Goal: Task Accomplishment & Management: Manage account settings

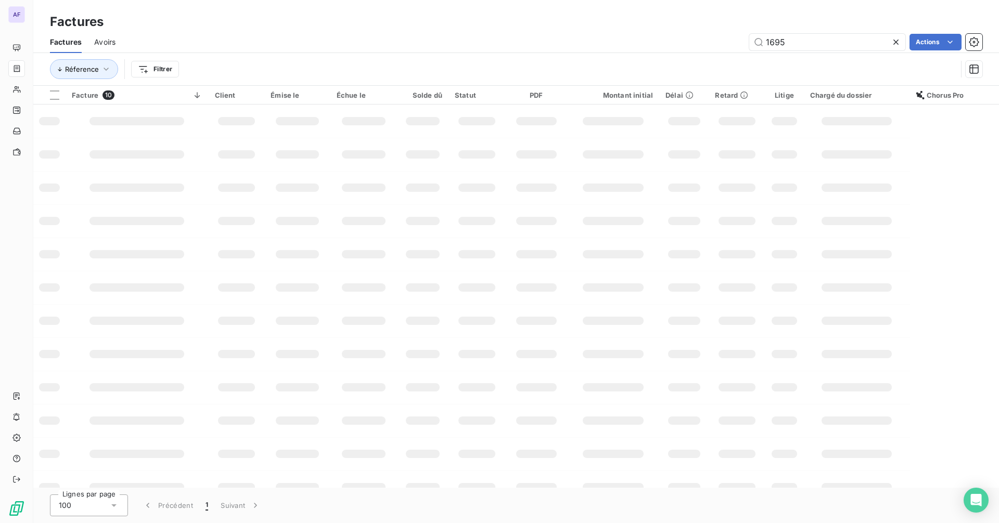
click at [895, 38] on icon at bounding box center [896, 42] width 10 height 10
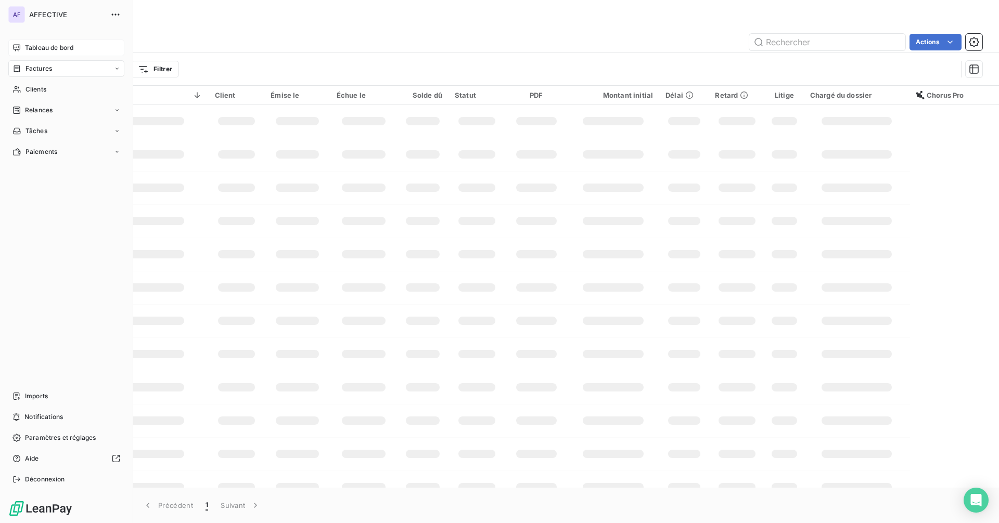
click at [15, 45] on icon at bounding box center [16, 48] width 8 height 8
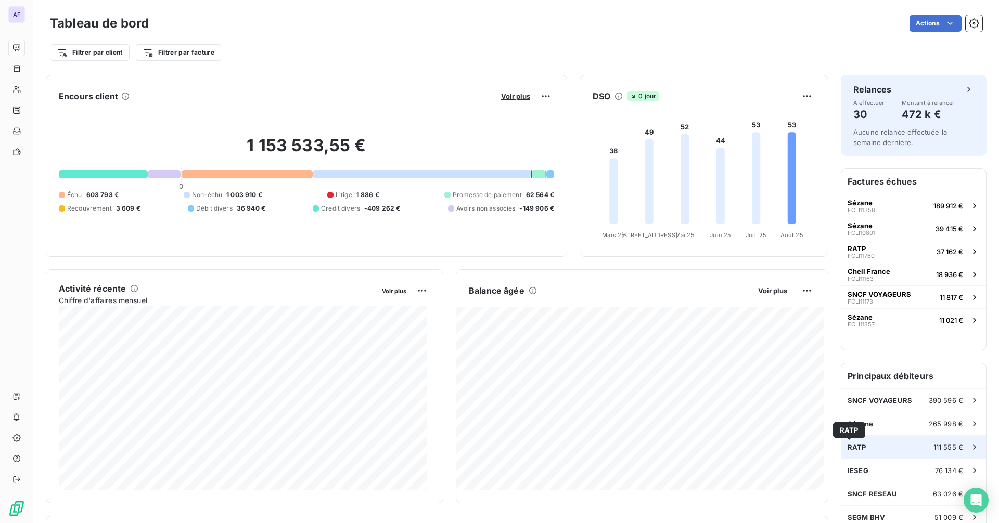
click at [850, 449] on span "RATP" at bounding box center [857, 447] width 19 height 8
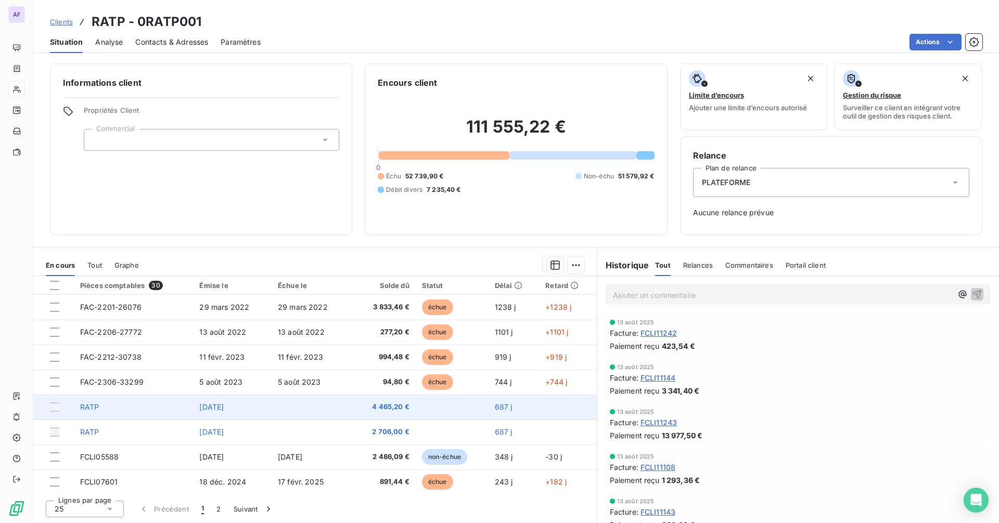
scroll to position [312, 0]
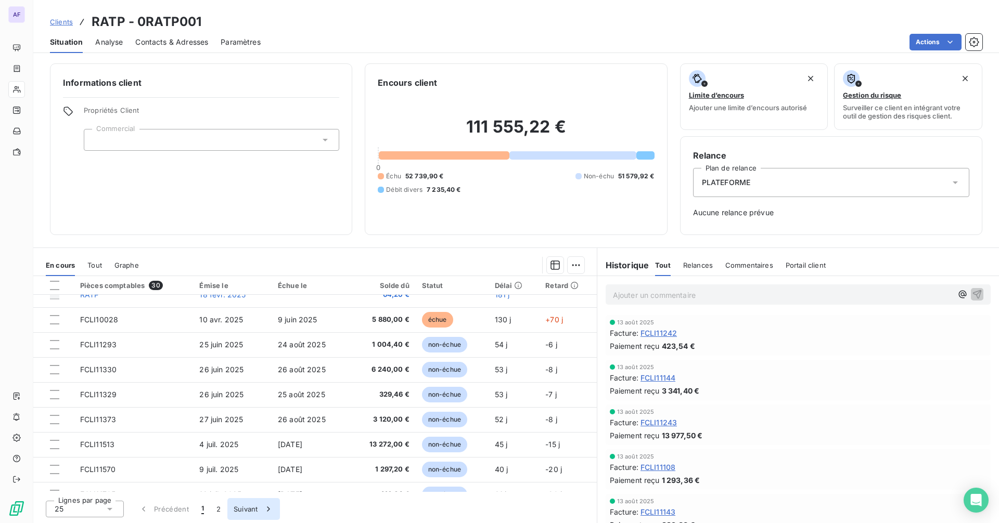
click at [247, 508] on button "Suivant" at bounding box center [253, 509] width 53 height 22
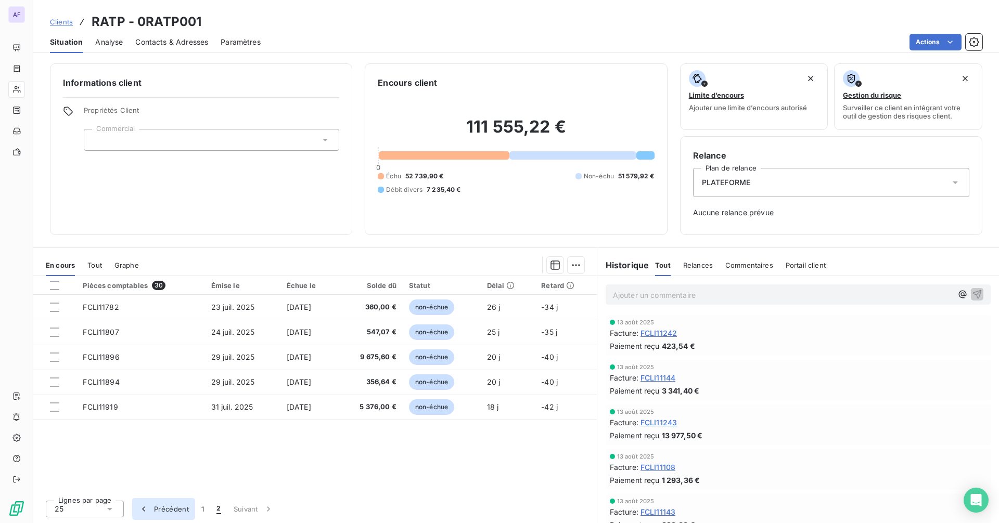
click at [183, 514] on button "Précédent" at bounding box center [163, 509] width 63 height 22
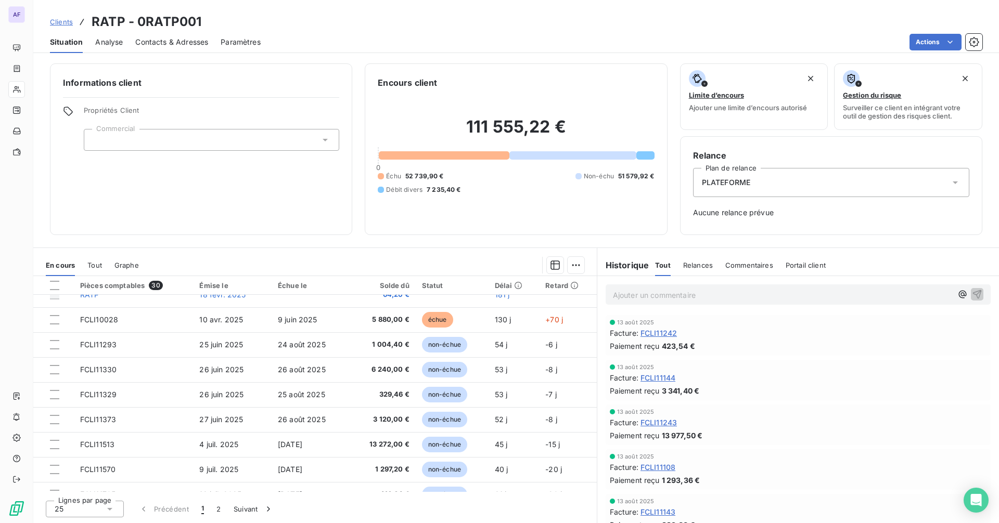
scroll to position [428, 0]
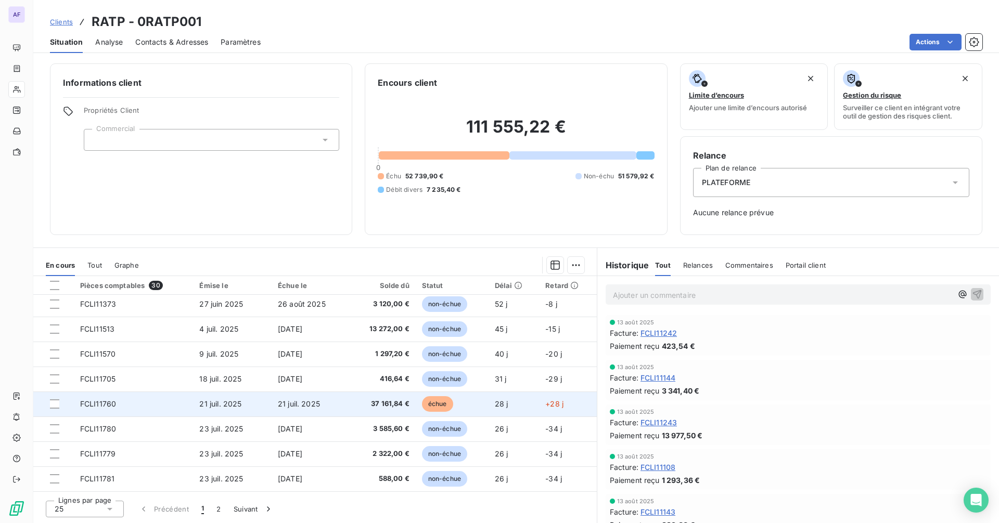
click at [298, 411] on td "21 juil. 2025" at bounding box center [311, 404] width 78 height 25
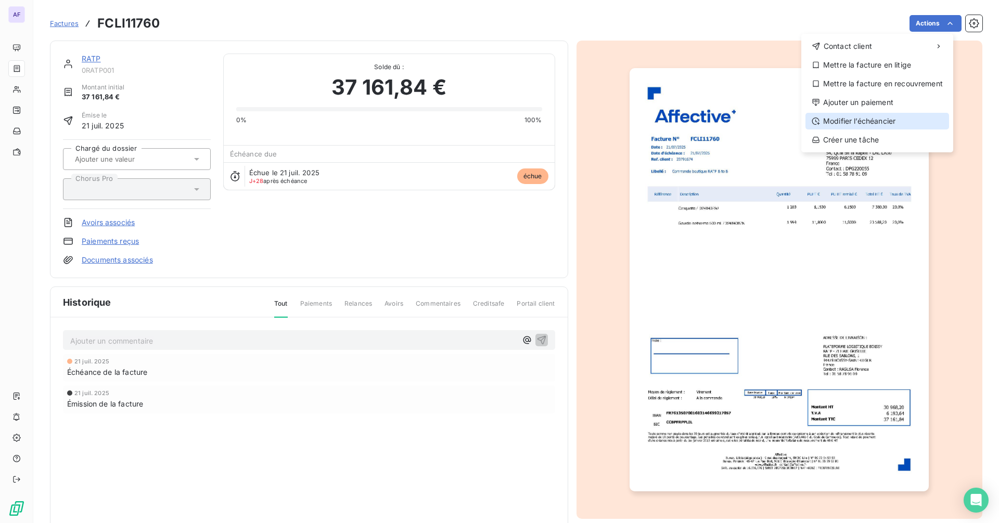
click at [863, 123] on div "Modifier l’échéancier" at bounding box center [877, 121] width 144 height 17
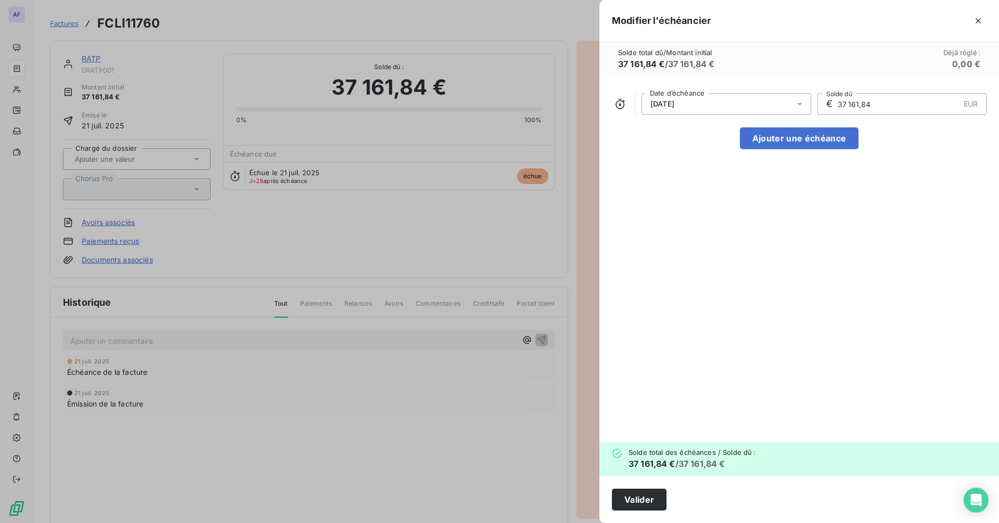
click at [766, 109] on div "[DATE]" at bounding box center [726, 104] width 170 height 22
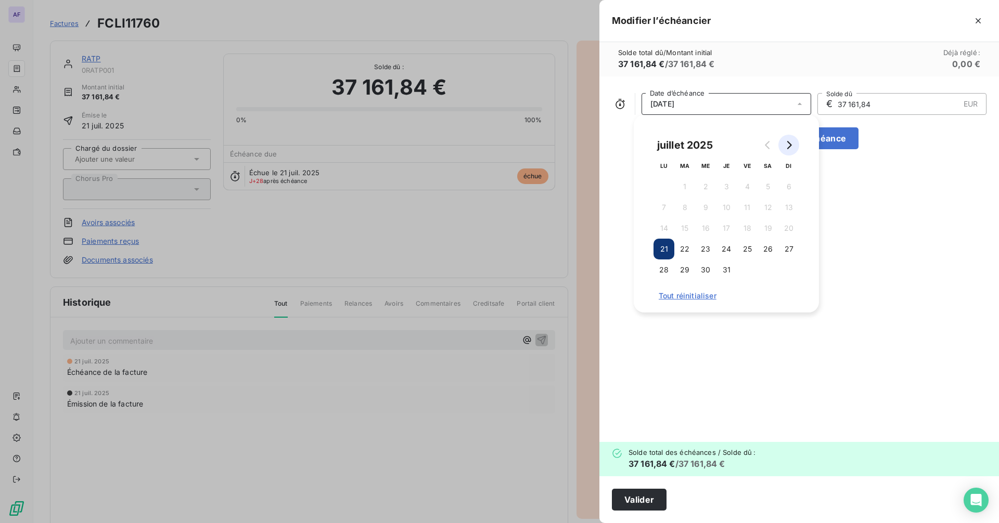
click at [790, 146] on icon "Go to next month" at bounding box center [789, 145] width 5 height 8
click at [788, 230] on button "21" at bounding box center [788, 228] width 21 height 21
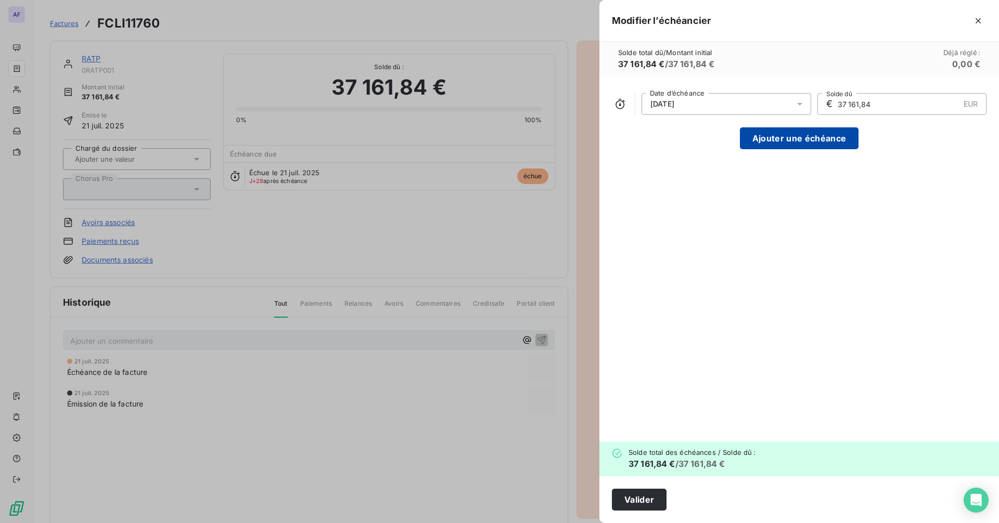
click at [842, 139] on button "Ajouter une échéance" at bounding box center [799, 138] width 119 height 22
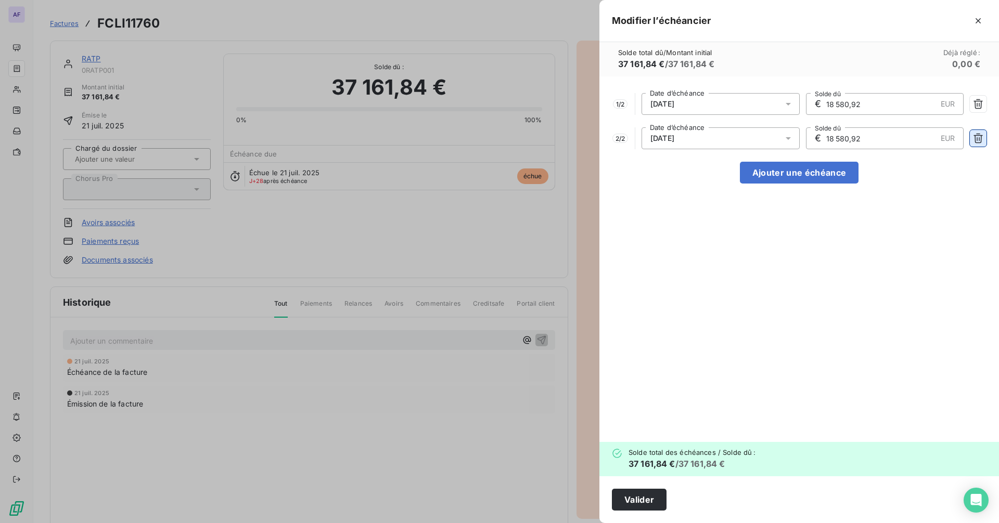
click at [979, 140] on icon "button" at bounding box center [978, 138] width 10 height 10
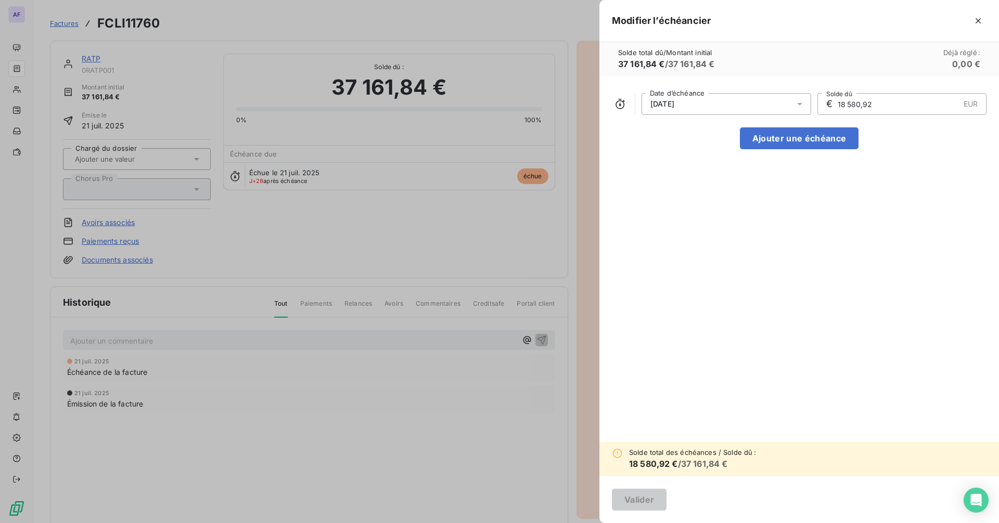
drag, startPoint x: 905, startPoint y: 109, endPoint x: 812, endPoint y: 104, distance: 92.8
click at [812, 104] on div "[DATE] Date d’échéance € 18 580,92 EUR Solde dû" at bounding box center [799, 104] width 375 height 22
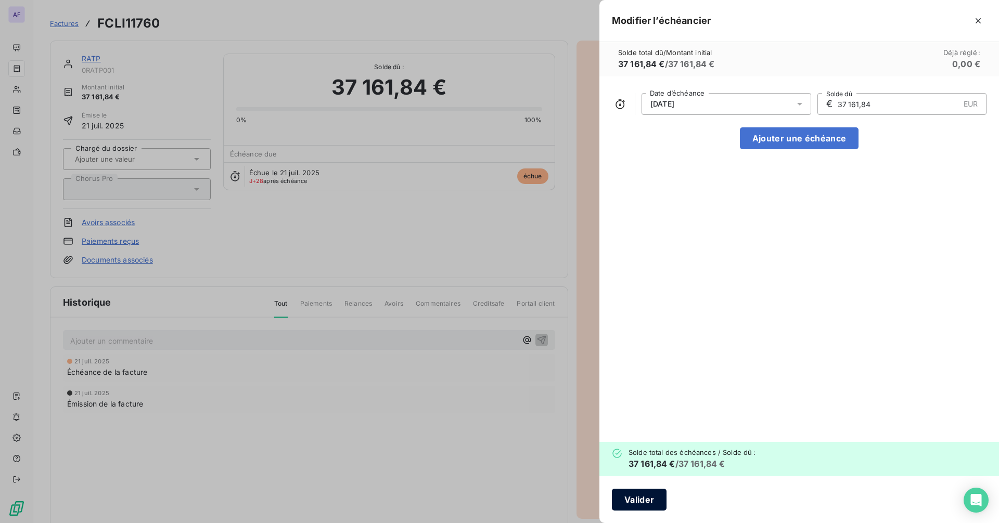
type input "37 161,84"
click at [650, 503] on button "Valider" at bounding box center [639, 500] width 55 height 22
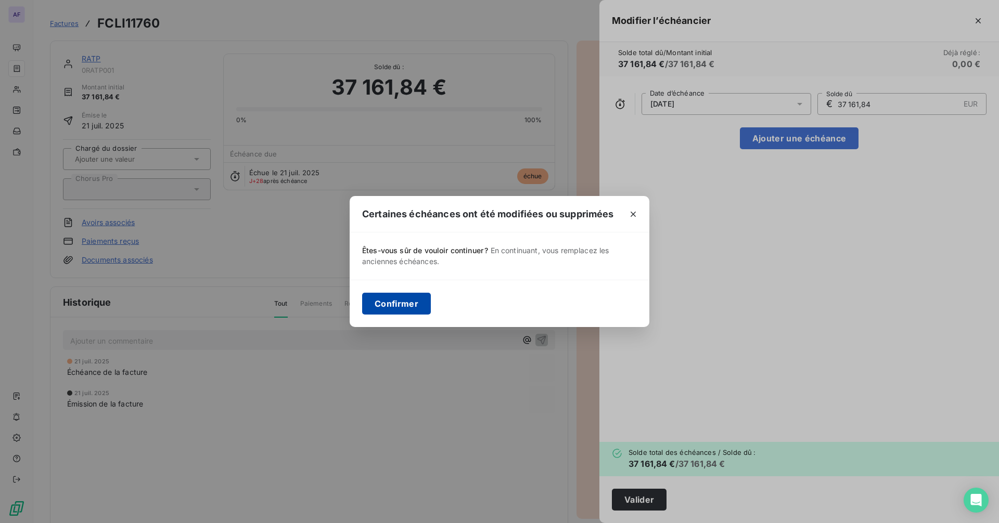
click at [407, 304] on button "Confirmer" at bounding box center [396, 304] width 69 height 22
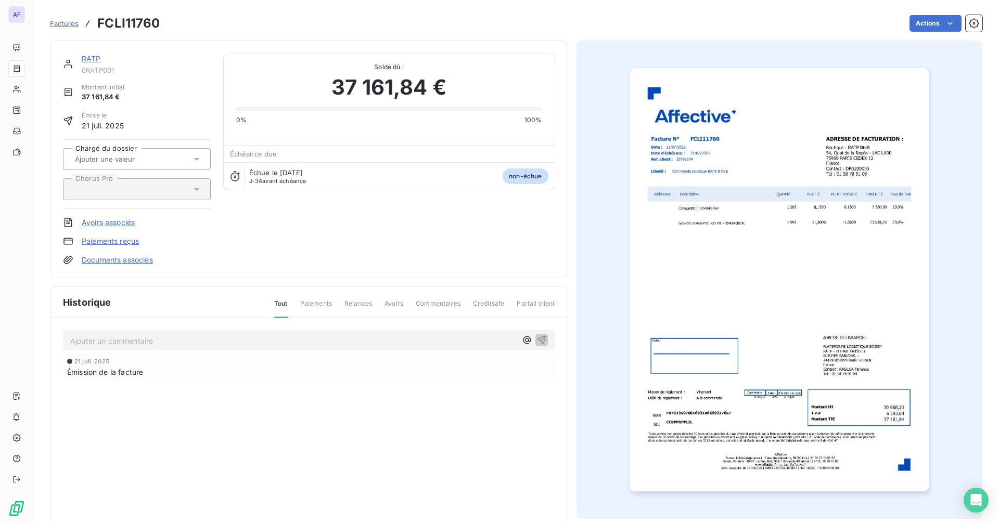
click at [65, 21] on span "Factures" at bounding box center [64, 23] width 29 height 8
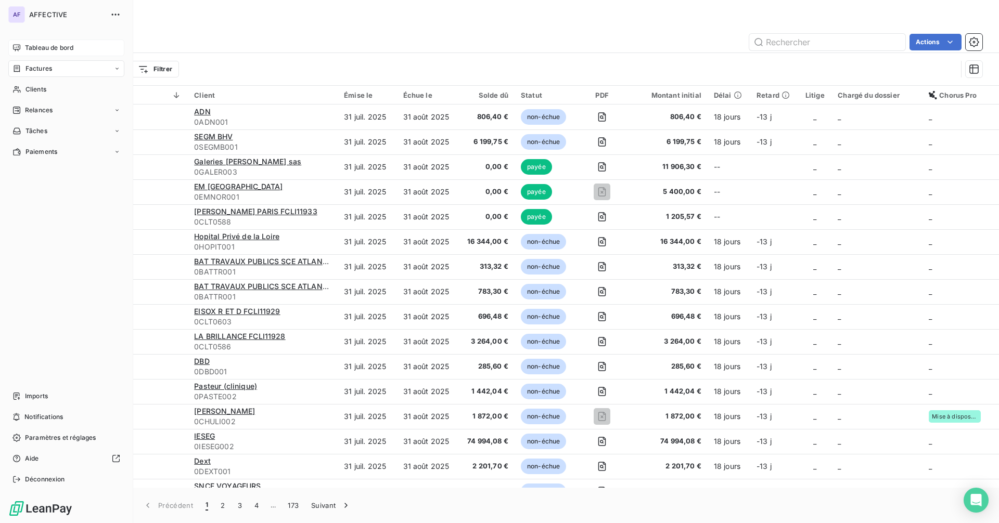
click at [46, 49] on span "Tableau de bord" at bounding box center [49, 47] width 48 height 9
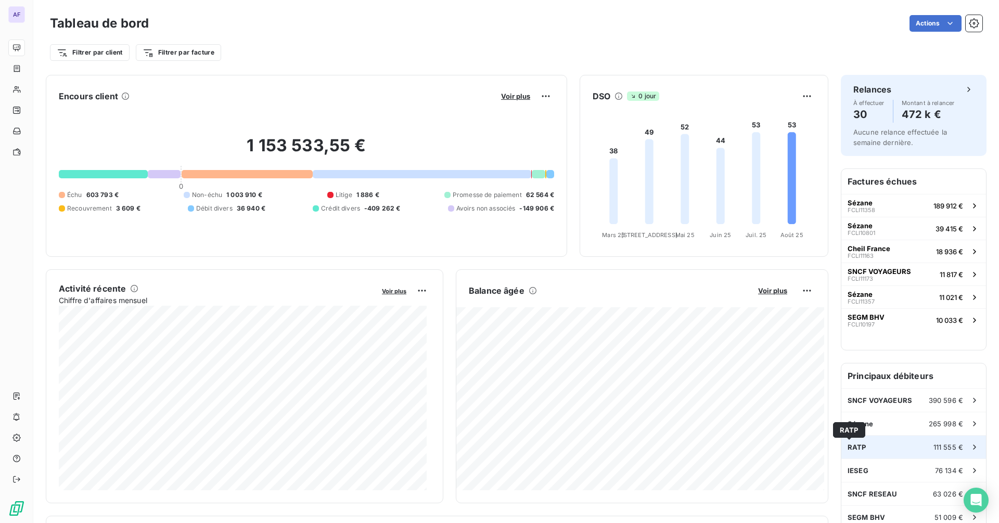
click at [854, 448] on span "RATP" at bounding box center [857, 447] width 19 height 8
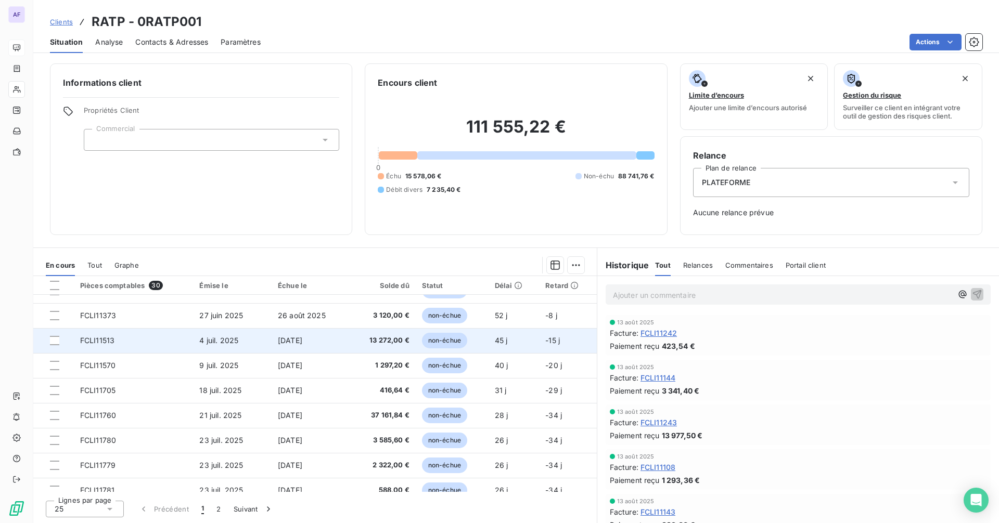
scroll to position [428, 0]
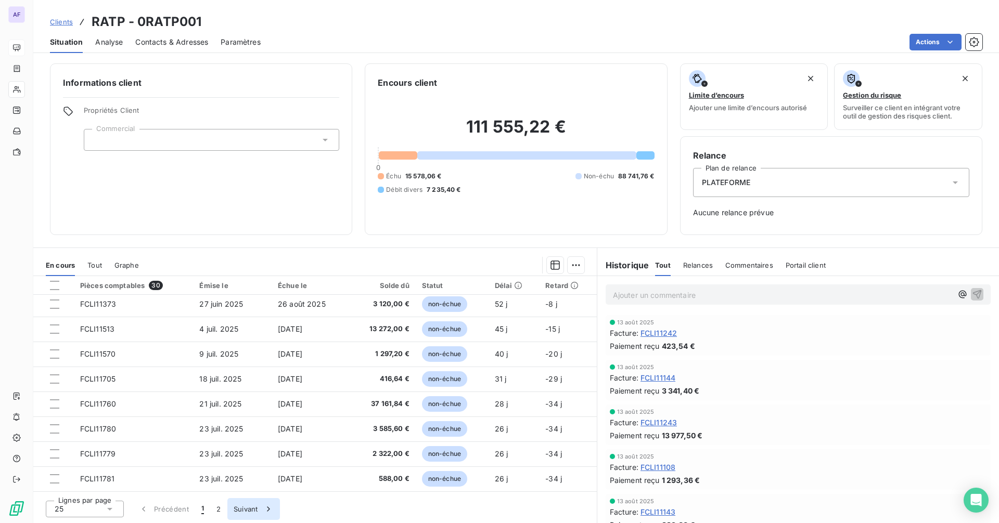
click at [268, 511] on icon "button" at bounding box center [268, 509] width 10 height 10
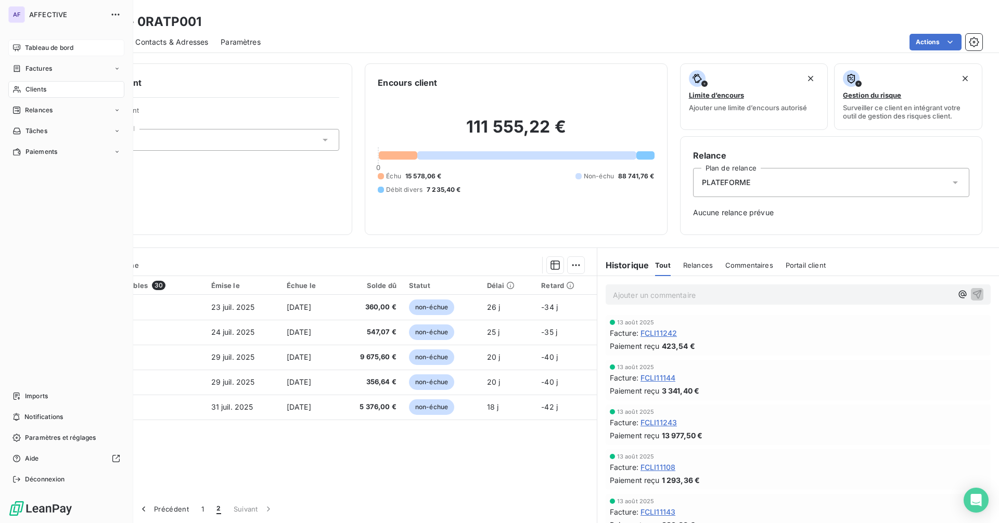
click at [24, 43] on div "Tableau de bord" at bounding box center [66, 48] width 116 height 17
